Goal: Use online tool/utility: Utilize a website feature to perform a specific function

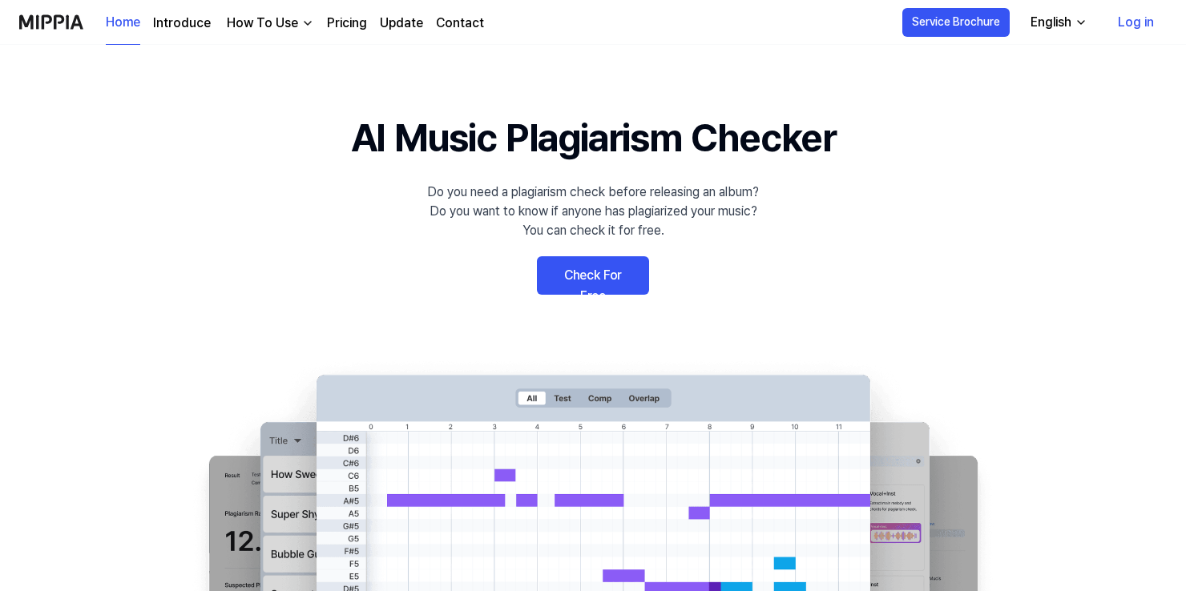
click at [606, 268] on link "Check For Free" at bounding box center [593, 275] width 112 height 38
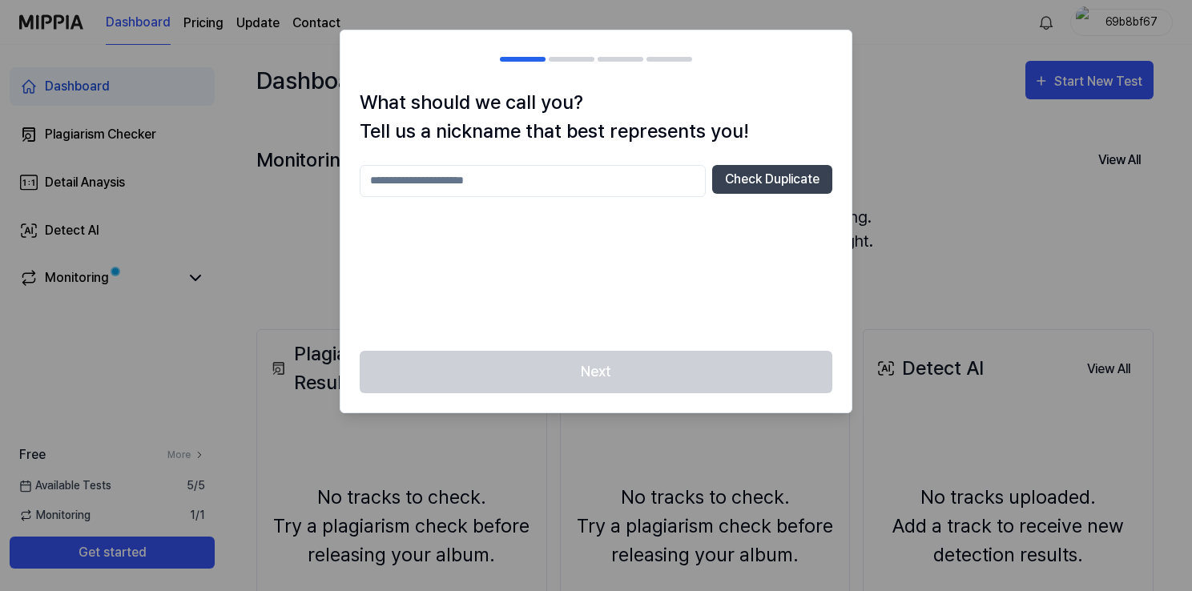
click at [628, 340] on div "What should we call you? Tell us a nickname that best represents you! Check Dup…" at bounding box center [595, 219] width 511 height 263
click at [580, 182] on input "text" at bounding box center [533, 181] width 346 height 32
type input "***"
click at [762, 195] on div "*** Check Duplicate" at bounding box center [596, 181] width 473 height 32
click at [742, 183] on button "Check Duplicate" at bounding box center [772, 179] width 120 height 29
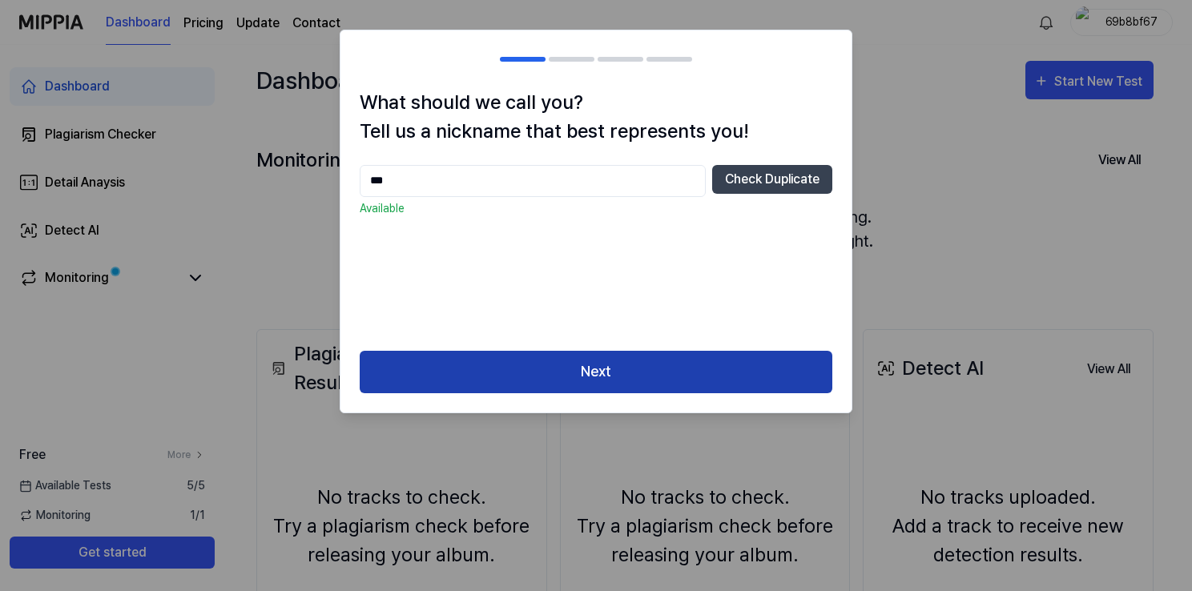
click at [613, 377] on button "Next" at bounding box center [596, 372] width 473 height 42
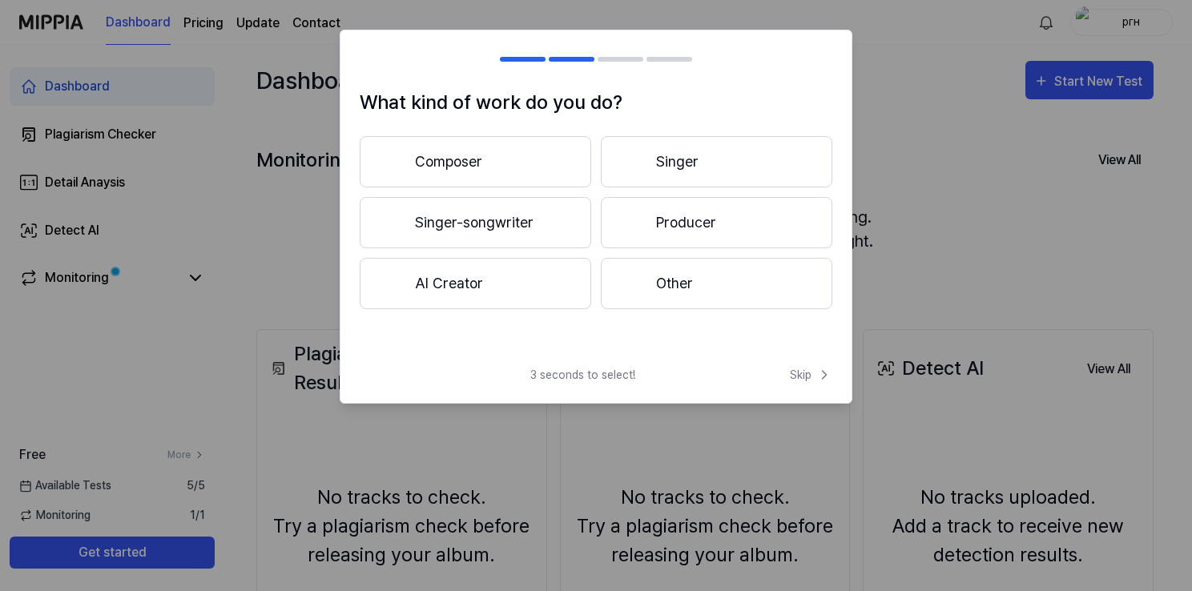
click at [671, 302] on button "Other" at bounding box center [717, 283] width 232 height 51
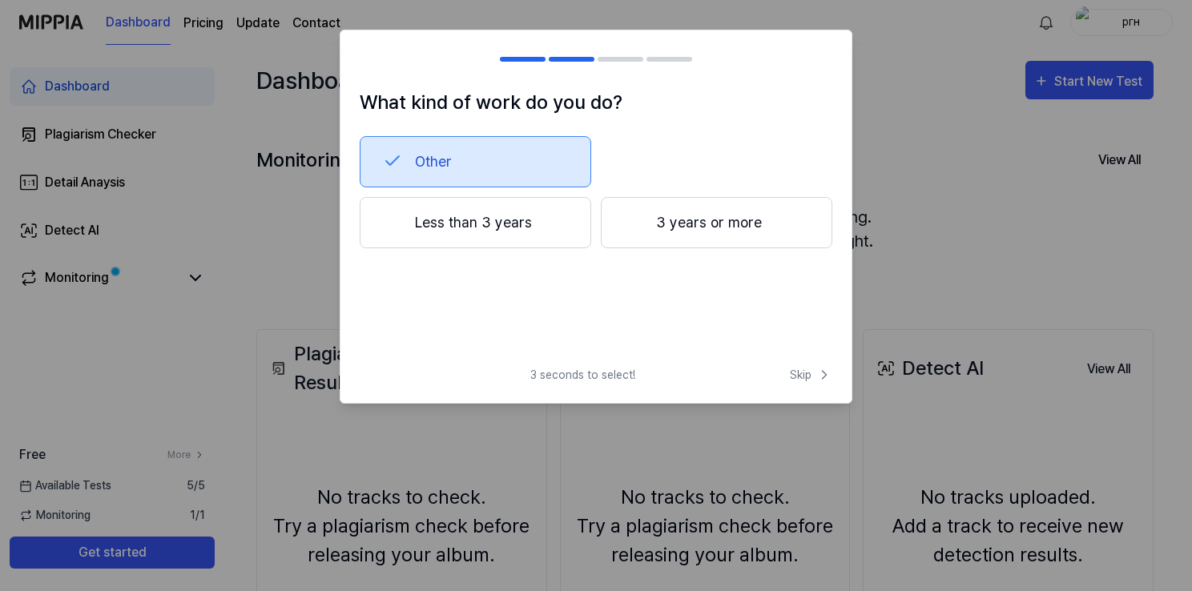
click at [695, 210] on button "3 years or more" at bounding box center [717, 222] width 232 height 51
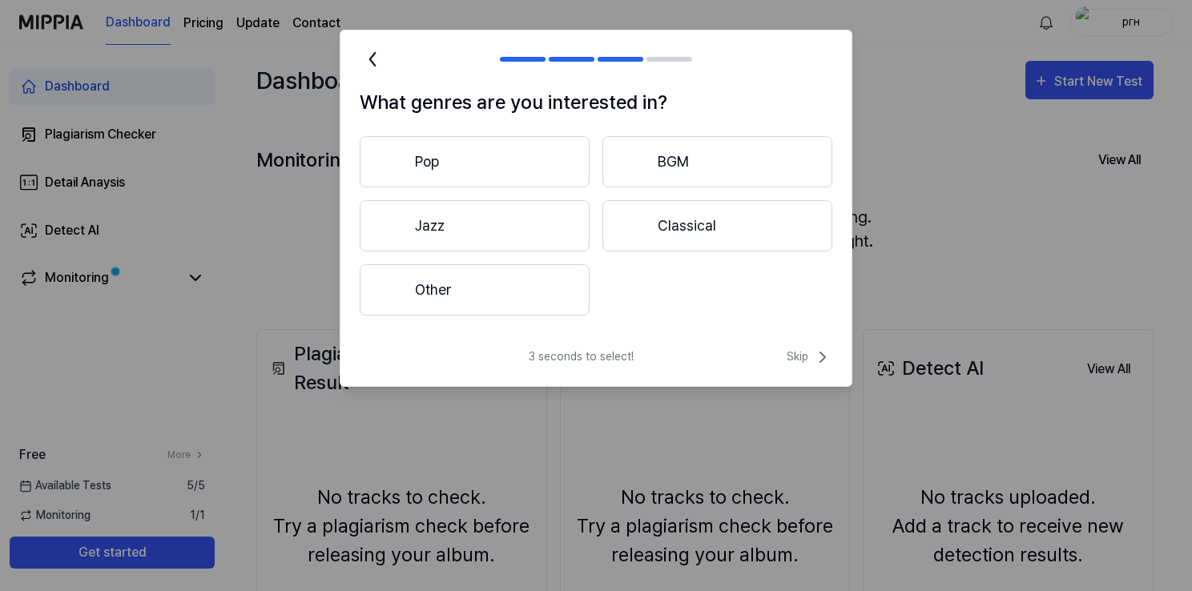
click at [695, 175] on button "BGM" at bounding box center [717, 161] width 230 height 51
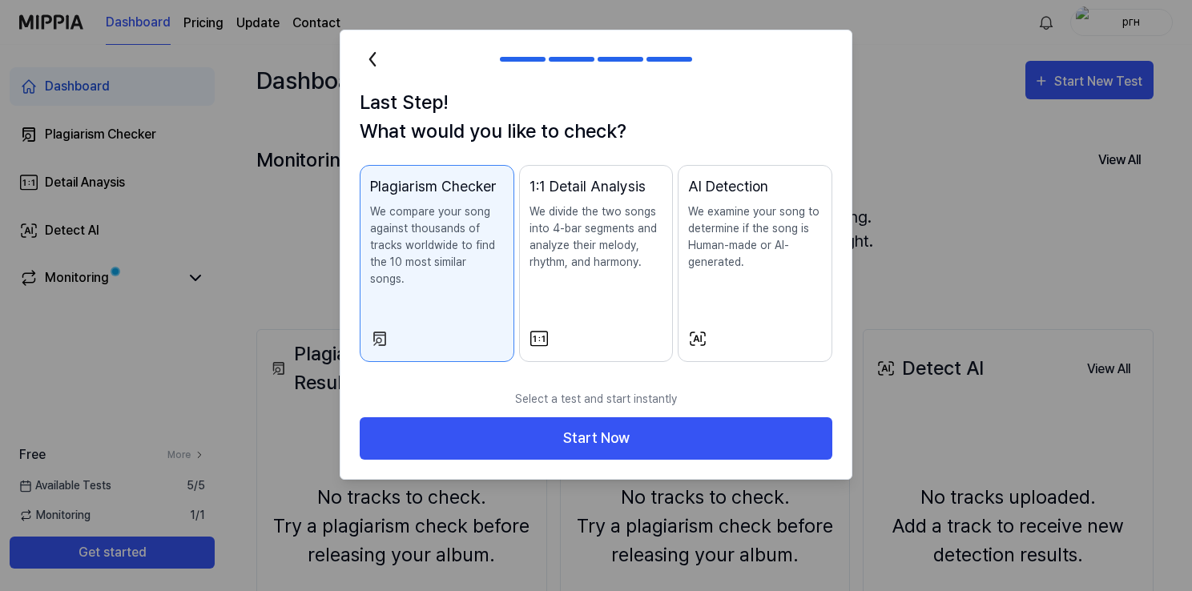
click at [376, 62] on icon at bounding box center [373, 59] width 26 height 26
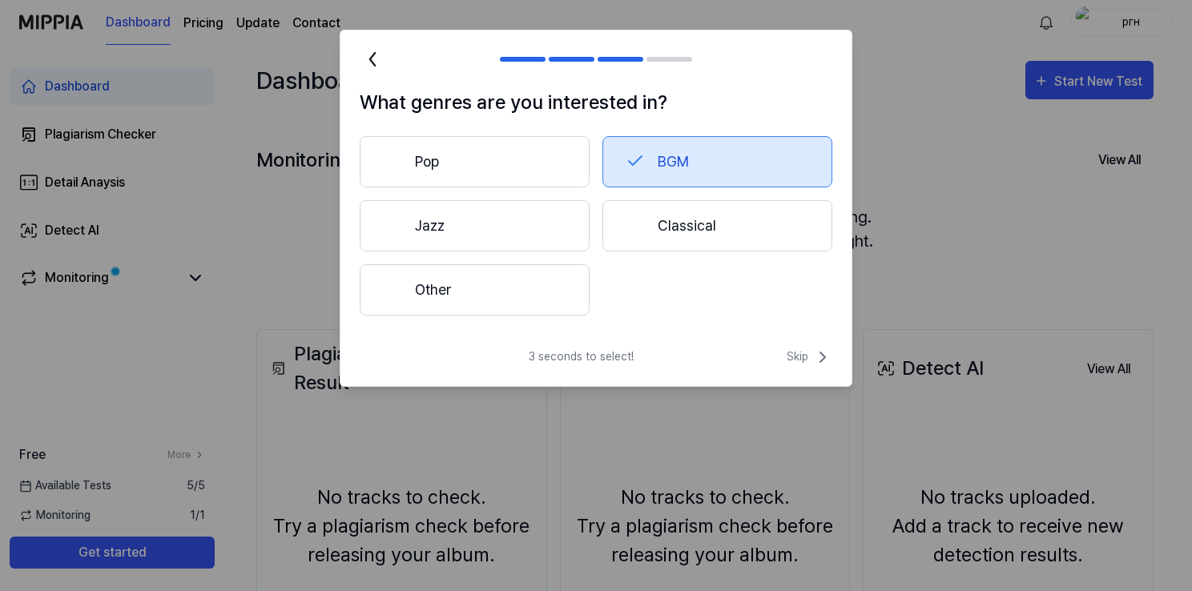
click at [673, 175] on button "BGM" at bounding box center [717, 161] width 230 height 51
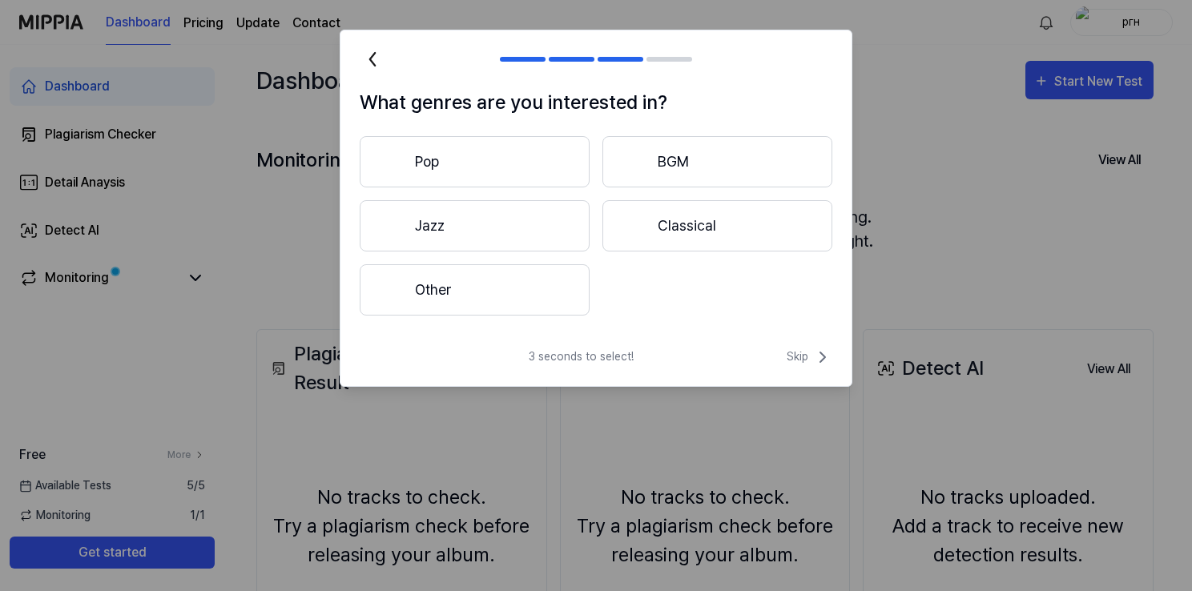
click at [500, 304] on button "Other" at bounding box center [475, 289] width 230 height 51
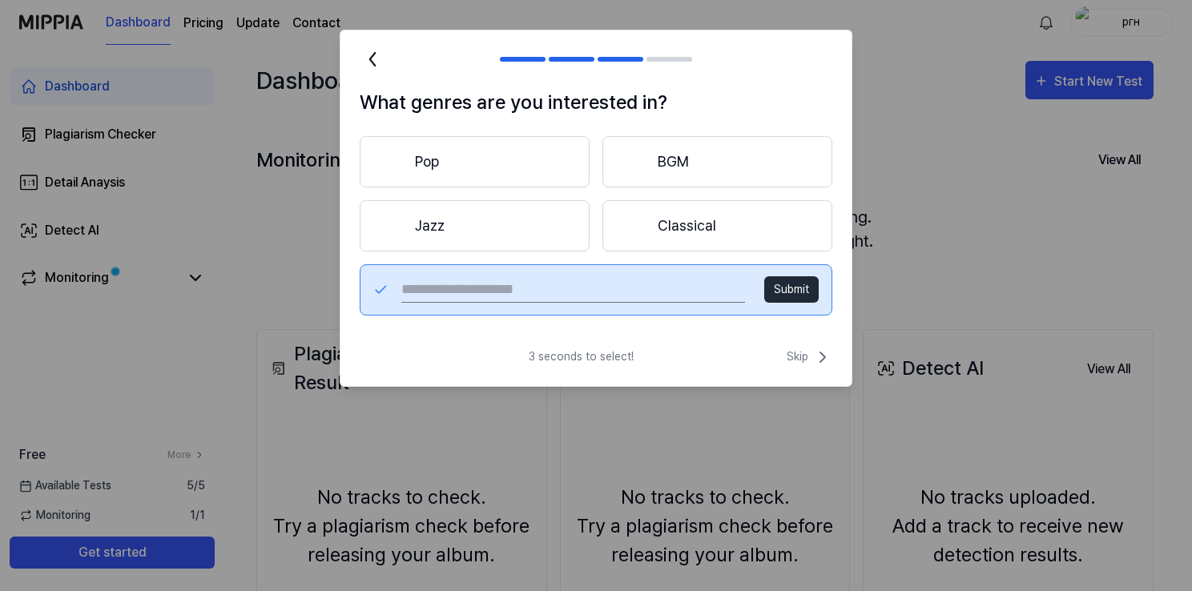
click at [623, 293] on input "text" at bounding box center [573, 290] width 344 height 26
type input "***"
click at [800, 300] on button "Submit" at bounding box center [791, 289] width 54 height 26
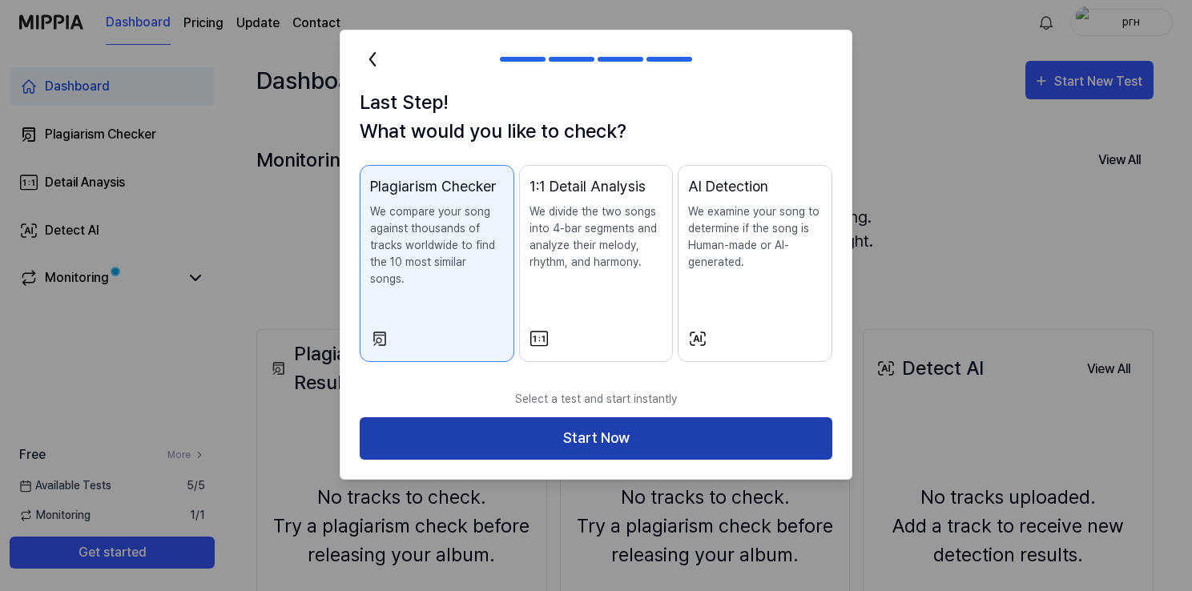
click at [610, 429] on button "Start Now" at bounding box center [596, 438] width 473 height 42
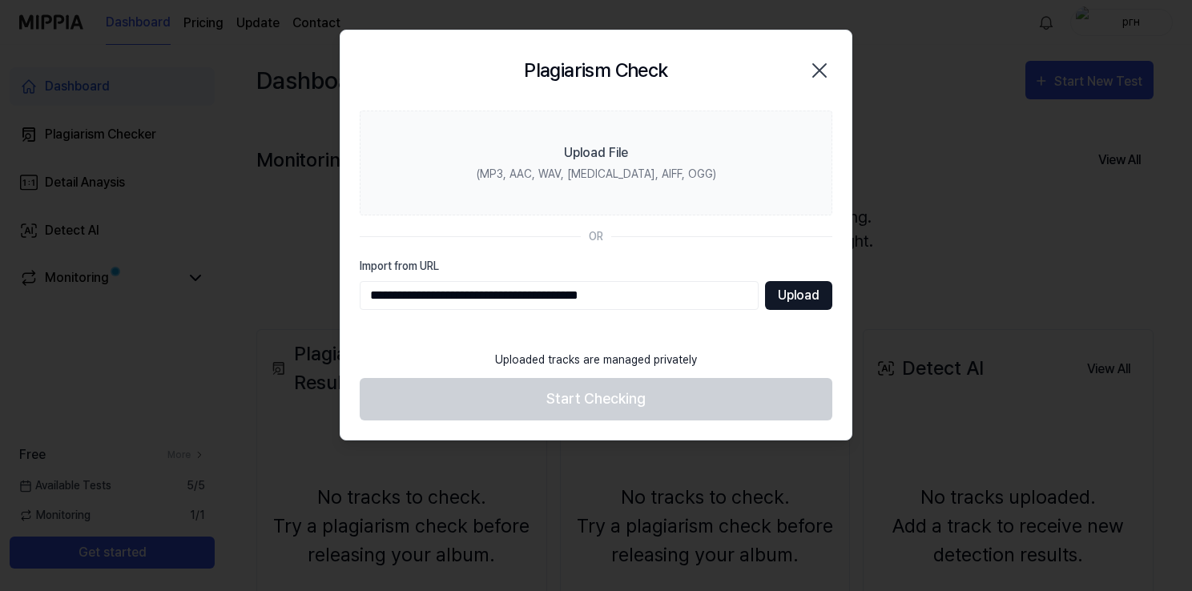
type input "**********"
click at [812, 284] on button "Upload" at bounding box center [798, 295] width 67 height 29
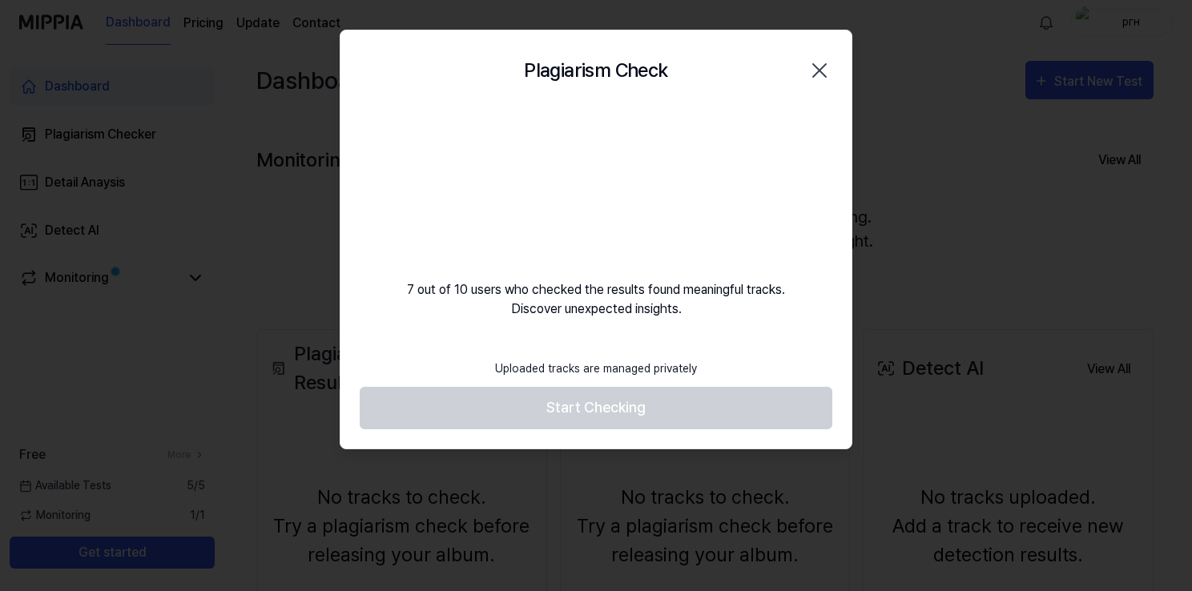
click at [817, 73] on icon "button" at bounding box center [820, 71] width 26 height 26
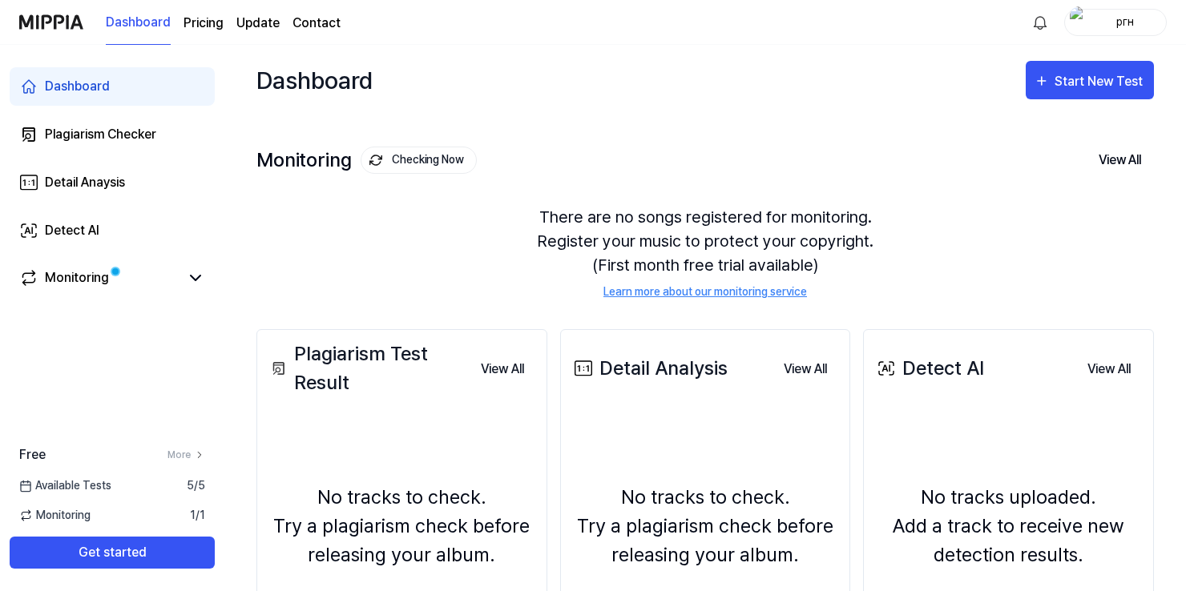
click at [1080, 18] on img "button" at bounding box center [1078, 22] width 19 height 32
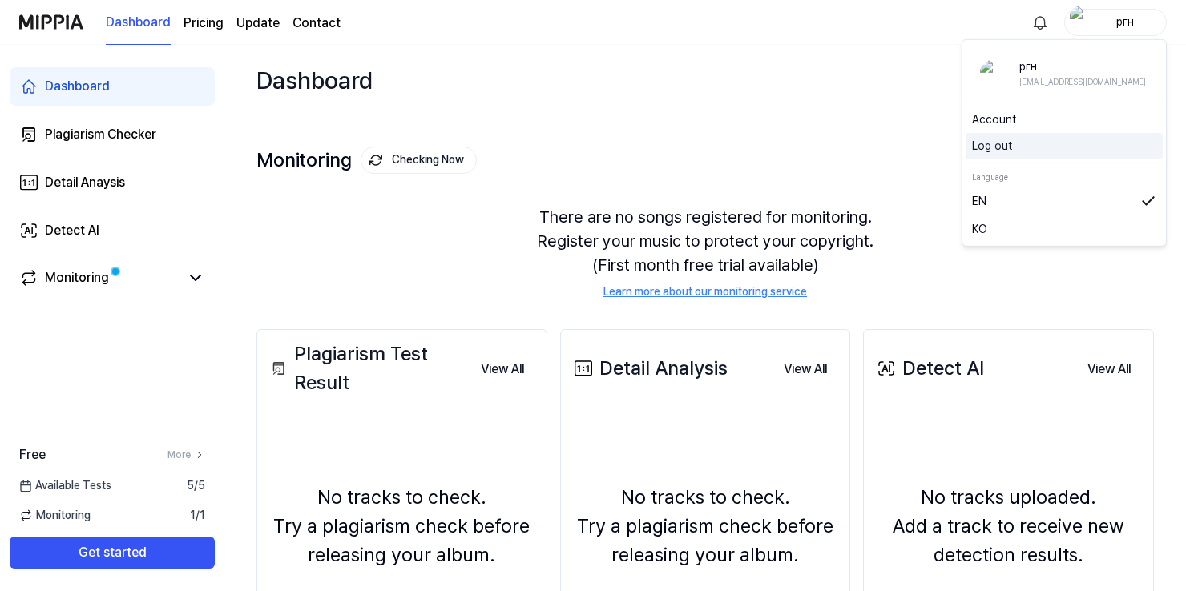
click at [1003, 151] on button "Log out" at bounding box center [1064, 146] width 184 height 17
